Goal: Information Seeking & Learning: Learn about a topic

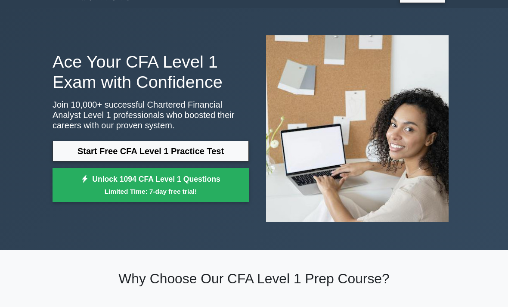
click at [214, 156] on link "Start Free CFA Level 1 Practice Test" at bounding box center [150, 151] width 196 height 21
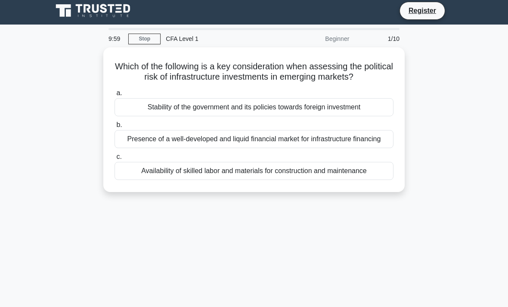
scroll to position [6, 0]
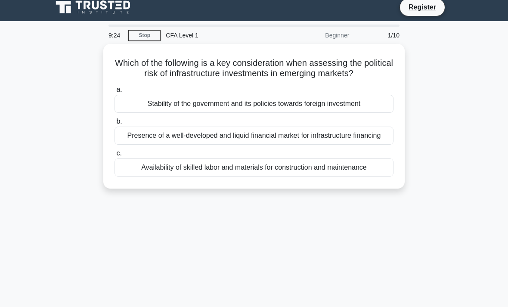
click at [366, 111] on div "Stability of the government and its policies towards foreign investment" at bounding box center [253, 104] width 279 height 18
click at [114, 93] on input "a. Stability of the government and its policies towards foreign investment" at bounding box center [114, 90] width 0 height 6
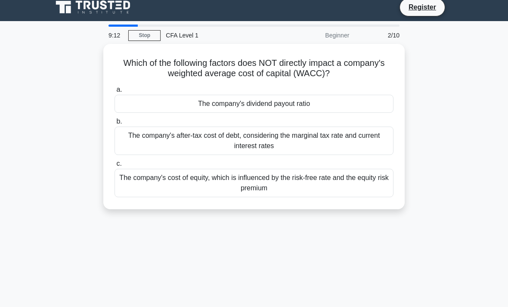
click at [376, 101] on div "The company's dividend payout ratio" at bounding box center [253, 104] width 279 height 18
click at [114, 93] on input "a. The company's dividend payout ratio" at bounding box center [114, 90] width 0 height 6
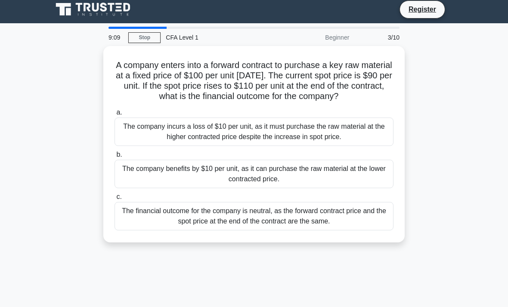
scroll to position [0, 0]
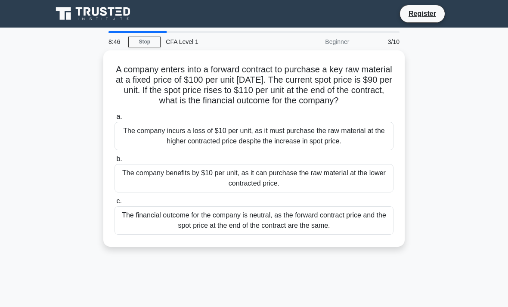
click at [381, 192] on div "The company benefits by $10 per unit, as it can purchase the raw material at th…" at bounding box center [253, 178] width 279 height 28
click at [114, 162] on input "b. The company benefits by $10 per unit, as it can purchase the raw material at…" at bounding box center [114, 159] width 0 height 6
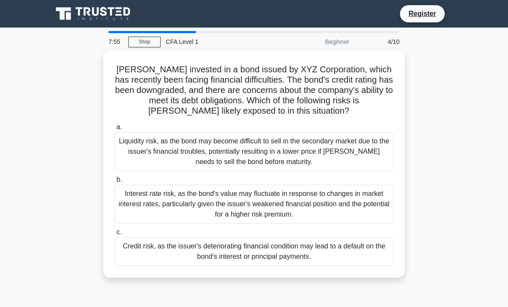
click at [326, 151] on div "Liquidity risk, as the bond may become difficult to sell in the secondary marke…" at bounding box center [253, 151] width 279 height 39
click at [114, 130] on input "a. Liquidity risk, as the bond may become difficult to sell in the secondary ma…" at bounding box center [114, 127] width 0 height 6
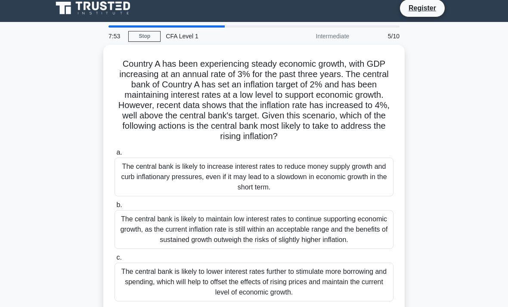
scroll to position [8, 0]
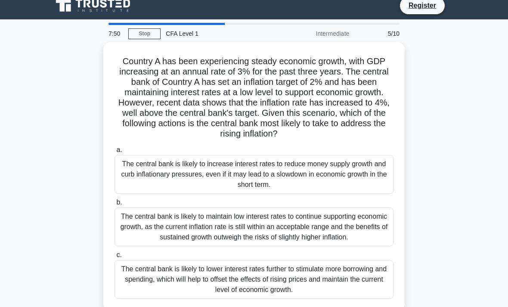
click at [143, 31] on link "Stop" at bounding box center [144, 33] width 32 height 11
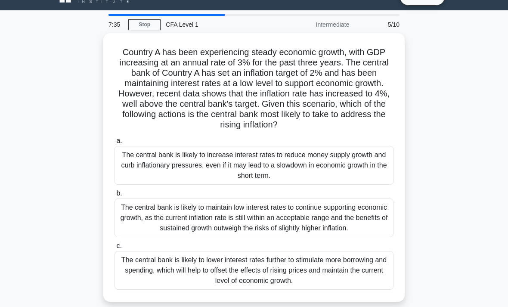
scroll to position [17, 0]
click at [180, 237] on div "The central bank is likely to maintain low interest rates to continue supportin…" at bounding box center [253, 217] width 279 height 39
click at [114, 196] on input "b. The central bank is likely to maintain low interest rates to continue suppor…" at bounding box center [114, 194] width 0 height 6
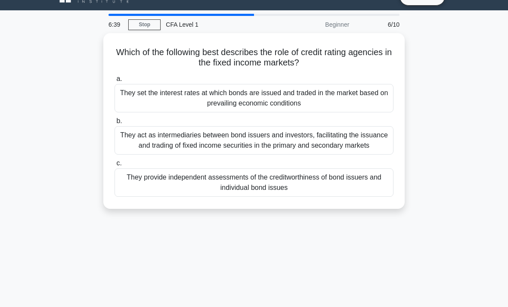
click at [129, 306] on div "6:39 Stop CFA Level 1 Beginner 6/10 Which of the following best describes the r…" at bounding box center [253, 229] width 413 height 430
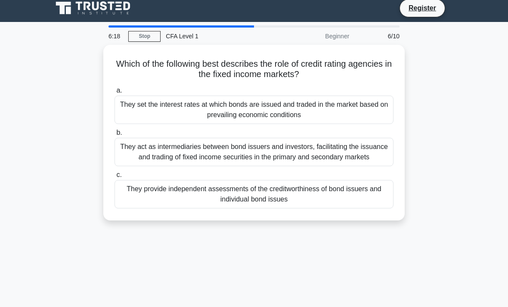
scroll to position [0, 0]
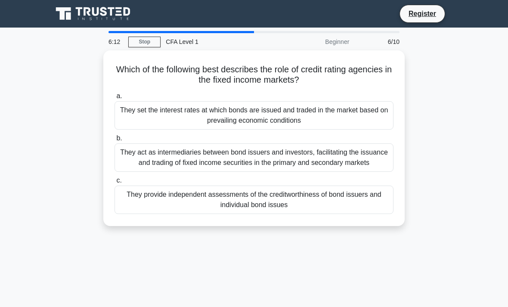
click at [383, 209] on div "They provide independent assessments of the creditworthiness of bond issuers an…" at bounding box center [253, 199] width 279 height 28
click at [114, 183] on input "c. They provide independent assessments of the creditworthiness of bond issuers…" at bounding box center [114, 181] width 0 height 6
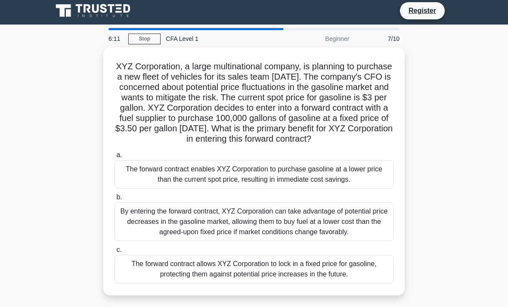
scroll to position [4, 0]
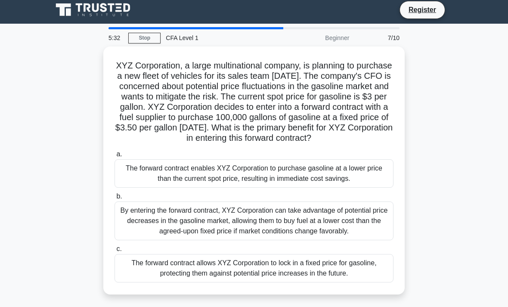
click at [374, 240] on div "By entering the forward contract, XYZ Corporation can take advantage of potenti…" at bounding box center [253, 220] width 279 height 39
click at [114, 199] on input "b. By entering the forward contract, XYZ Corporation can take advantage of pote…" at bounding box center [114, 197] width 0 height 6
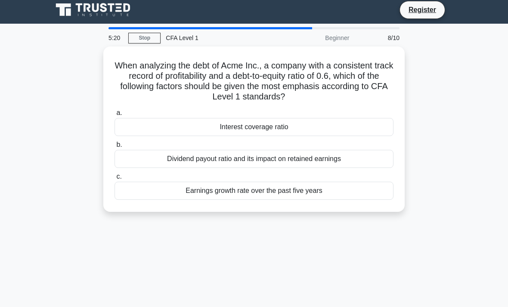
scroll to position [3, 0]
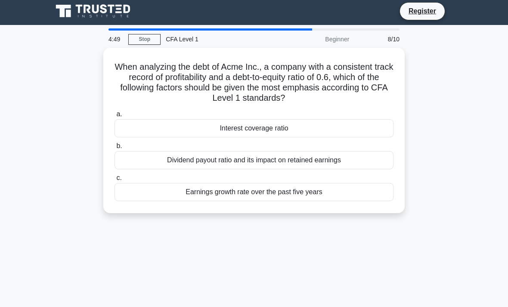
click at [369, 162] on div "Dividend payout ratio and its impact on retained earnings" at bounding box center [253, 160] width 279 height 18
click at [114, 149] on input "b. Dividend payout ratio and its impact on retained earnings" at bounding box center [114, 146] width 0 height 6
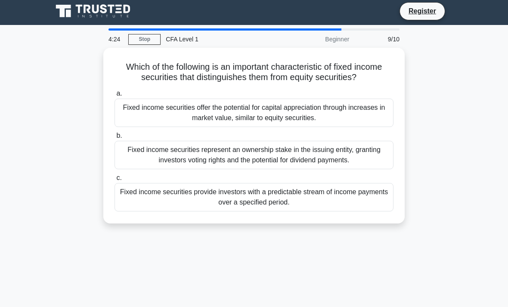
click at [372, 209] on div "Fixed income securities provide investors with a predictable stream of income p…" at bounding box center [253, 197] width 279 height 28
click at [114, 181] on input "c. Fixed income securities provide investors with a predictable stream of incom…" at bounding box center [114, 178] width 0 height 6
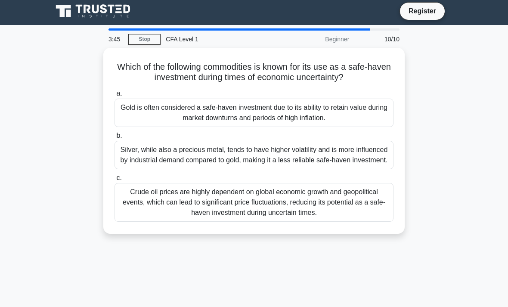
click at [211, 122] on div "Gold is often considered a safe-haven investment due to its ability to retain v…" at bounding box center [253, 113] width 279 height 28
click at [114, 96] on input "a. Gold is often considered a safe-haven investment due to its ability to retai…" at bounding box center [114, 94] width 0 height 6
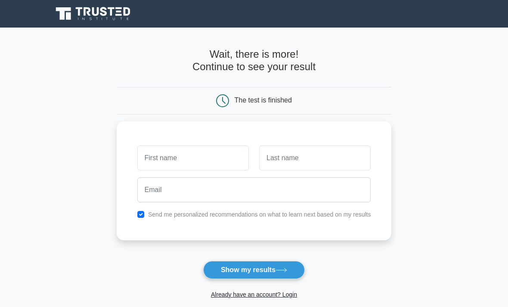
click at [286, 264] on button "Show my results" at bounding box center [254, 270] width 102 height 18
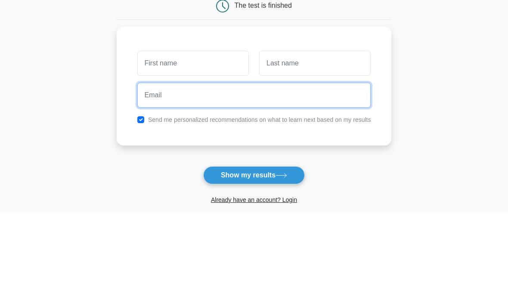
click at [323, 177] on input "email" at bounding box center [254, 189] width 234 height 25
type input "uyenthyle150440@"
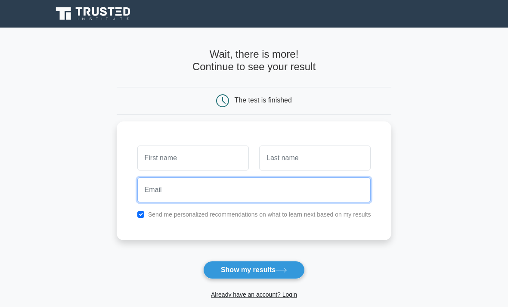
click at [287, 201] on input "email" at bounding box center [254, 189] width 234 height 25
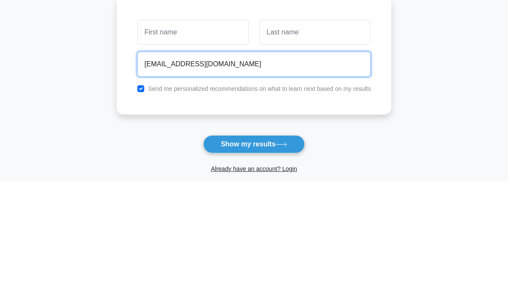
type input "uyenthyle150404@gmail.com"
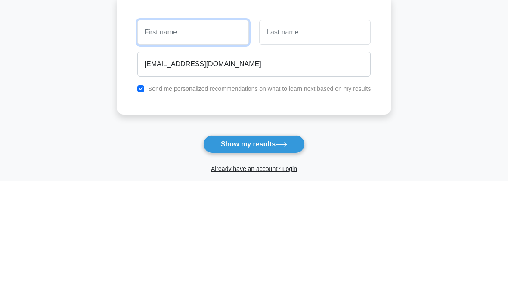
click at [145, 145] on input "text" at bounding box center [192, 157] width 111 height 25
type input "thy"
click at [253, 261] on button "Show my results" at bounding box center [254, 270] width 102 height 18
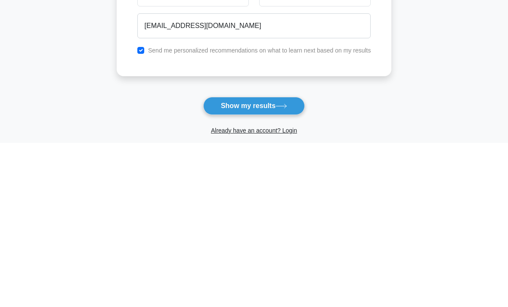
click at [285, 261] on button "Show my results" at bounding box center [254, 270] width 102 height 18
click at [274, 261] on button "Show my results" at bounding box center [254, 270] width 102 height 18
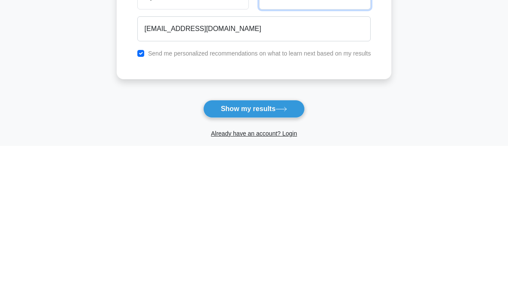
type input "le"
click at [283, 261] on button "Show my results" at bounding box center [254, 270] width 102 height 18
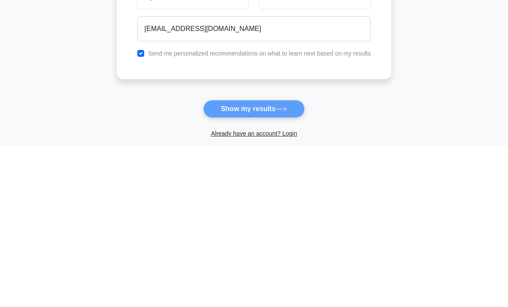
scroll to position [124, 0]
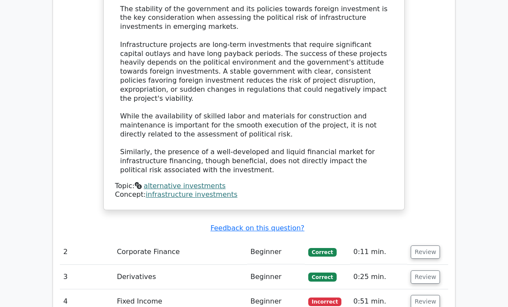
scroll to position [998, 0]
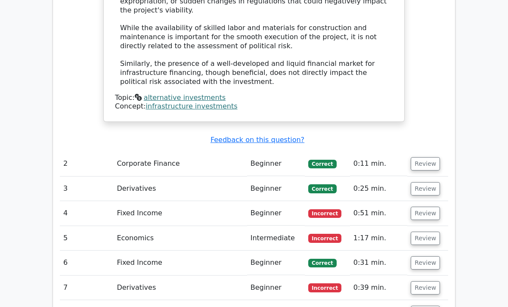
click at [113, 201] on td "Fixed Income" at bounding box center [179, 213] width 133 height 25
click at [429, 207] on button "Review" at bounding box center [424, 213] width 29 height 13
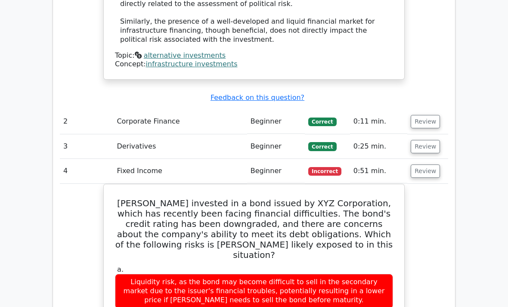
scroll to position [1043, 0]
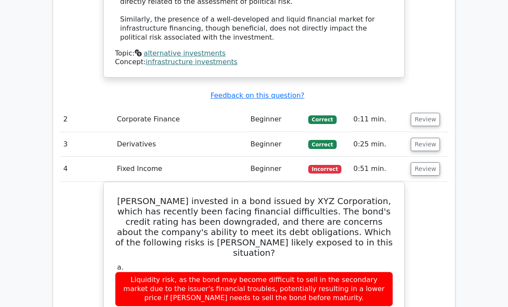
click at [425, 162] on button "Review" at bounding box center [424, 168] width 29 height 13
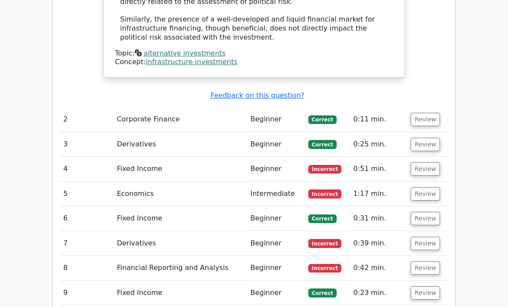
click at [424, 187] on button "Review" at bounding box center [424, 193] width 29 height 13
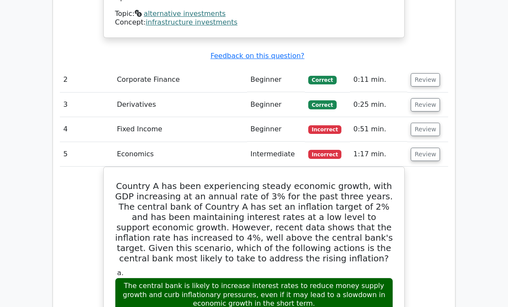
scroll to position [1082, 0]
click at [419, 148] on button "Review" at bounding box center [424, 154] width 29 height 13
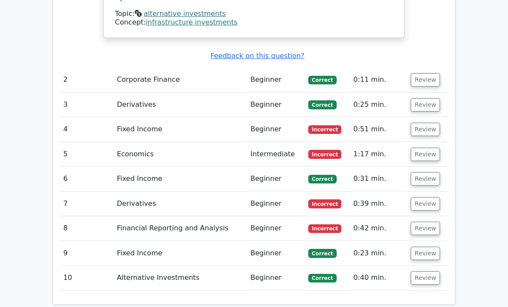
click at [426, 197] on button "Review" at bounding box center [424, 203] width 29 height 13
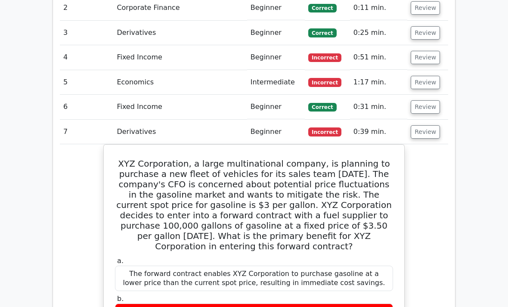
scroll to position [1158, 0]
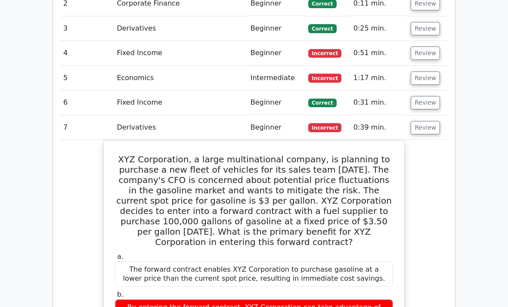
click at [430, 121] on button "Review" at bounding box center [424, 127] width 29 height 13
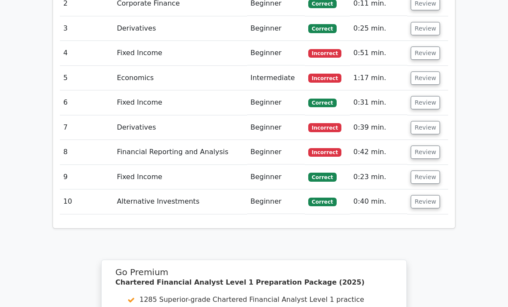
click at [429, 145] on button "Review" at bounding box center [424, 151] width 29 height 13
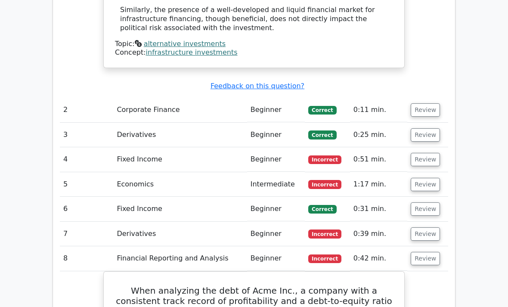
scroll to position [1046, 0]
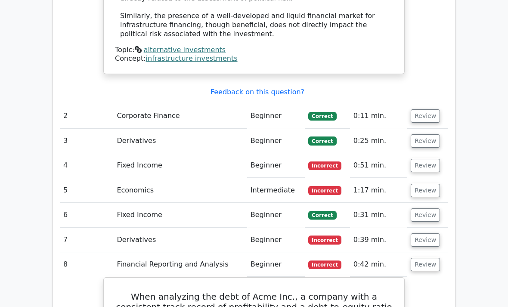
click at [426, 233] on button "Review" at bounding box center [424, 239] width 29 height 13
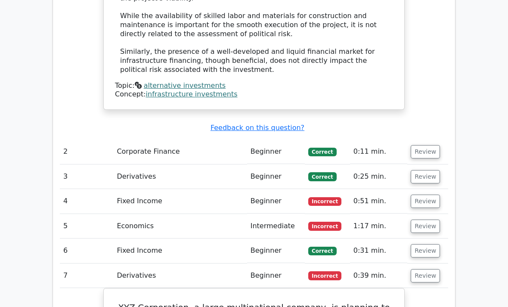
scroll to position [997, 0]
